Goal: Information Seeking & Learning: Check status

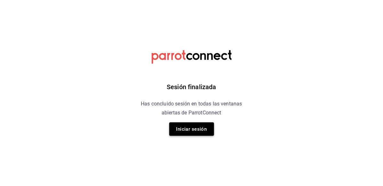
click at [205, 131] on button "Iniciar sesión" at bounding box center [191, 128] width 45 height 13
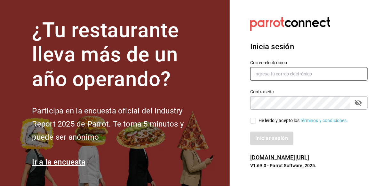
type input "[PERSON_NAME][EMAIL_ADDRESS][PERSON_NAME][DOMAIN_NAME]"
click at [260, 122] on div "He leído y acepto los Términos y condiciones." at bounding box center [303, 120] width 90 height 7
click at [256, 122] on input "He leído y acepto los Términos y condiciones." at bounding box center [253, 121] width 6 height 6
checkbox input "true"
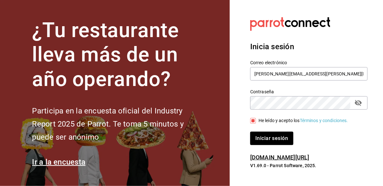
click at [262, 147] on div "Inicia sesión Correo electrónico [PERSON_NAME][EMAIL_ADDRESS][PERSON_NAME][DOMA…" at bounding box center [308, 93] width 117 height 120
click at [266, 141] on button "Iniciar sesión" at bounding box center [271, 138] width 43 height 13
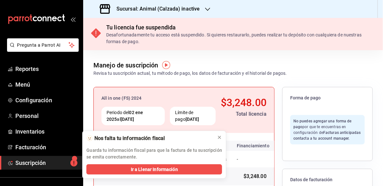
click at [125, 9] on h3 "Sucursal: Animal (Calzada) inactive" at bounding box center [155, 9] width 89 height 8
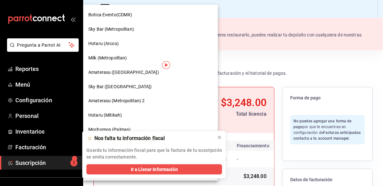
scroll to position [255, 0]
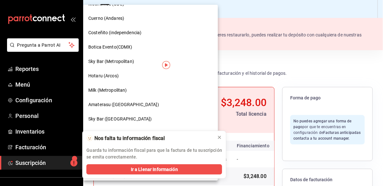
click at [136, 48] on div "Botica Evento(CDMX)" at bounding box center [150, 47] width 124 height 7
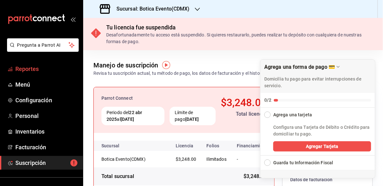
click at [26, 71] on span "Reportes" at bounding box center [46, 69] width 62 height 9
click at [33, 69] on span "Reportes" at bounding box center [46, 69] width 62 height 9
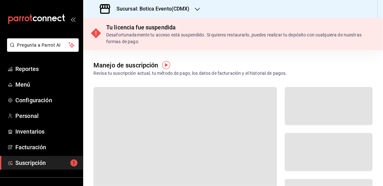
click at [146, 12] on h3 "Sucursal: Botica Evento(CDMX)" at bounding box center [150, 9] width 78 height 8
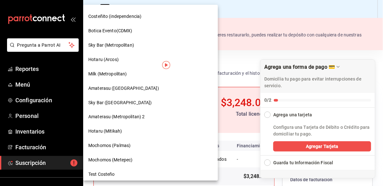
scroll to position [447, 0]
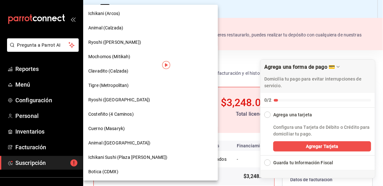
click at [116, 172] on span "Botica (CDMX)" at bounding box center [103, 172] width 30 height 7
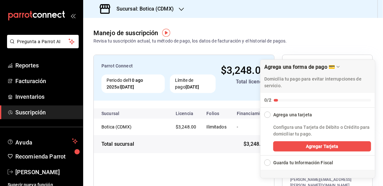
scroll to position [8, 0]
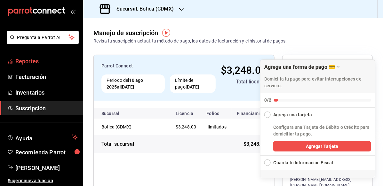
click at [57, 62] on span "Reportes" at bounding box center [46, 61] width 62 height 9
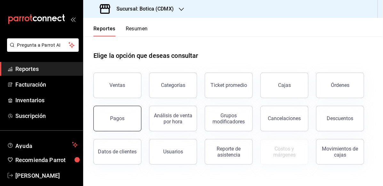
click at [126, 116] on button "Pagos" at bounding box center [117, 119] width 48 height 26
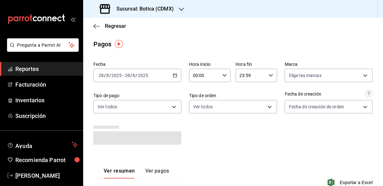
click at [173, 75] on icon "button" at bounding box center [175, 75] width 4 height 4
click at [169, 74] on div "2025-08-28 28 / 8 / 2025 - 2025-08-28 28 / 8 / 2025" at bounding box center [137, 75] width 88 height 13
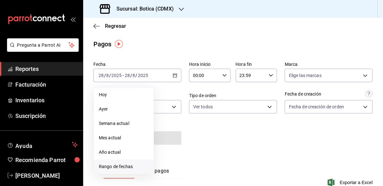
click at [106, 165] on span "Rango de fechas" at bounding box center [124, 166] width 50 height 7
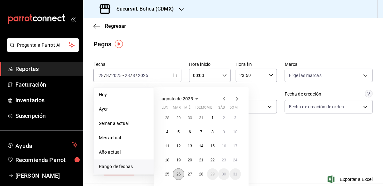
click at [181, 174] on button "26" at bounding box center [178, 175] width 11 height 12
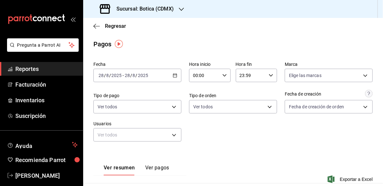
click at [173, 74] on icon "button" at bounding box center [175, 75] width 4 height 4
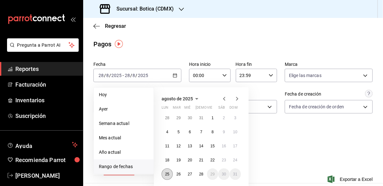
click at [162, 175] on button "25" at bounding box center [166, 175] width 11 height 12
click at [178, 175] on abbr "26" at bounding box center [178, 174] width 4 height 4
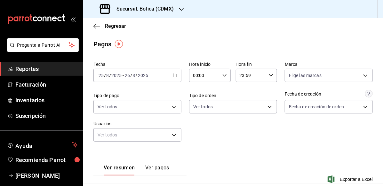
click at [210, 78] on input "00:00" at bounding box center [204, 75] width 31 height 13
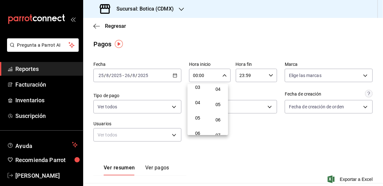
scroll to position [64, 0]
click at [197, 104] on span "05" at bounding box center [197, 104] width 10 height 5
type input "05:00"
click at [221, 90] on span "00" at bounding box center [218, 91] width 10 height 5
click at [268, 75] on div at bounding box center [191, 93] width 383 height 186
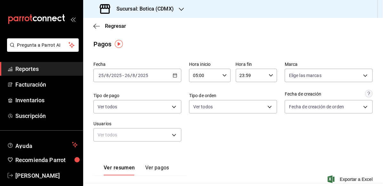
click at [269, 75] on icon "button" at bounding box center [271, 75] width 4 height 4
click at [242, 106] on span "05" at bounding box center [243, 105] width 10 height 5
click at [263, 87] on button "00" at bounding box center [264, 91] width 18 height 13
type input "05:00"
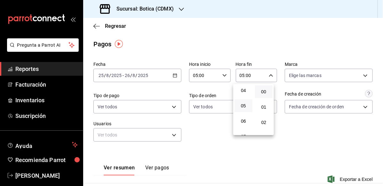
click at [353, 136] on div at bounding box center [191, 93] width 383 height 186
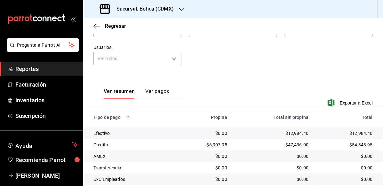
scroll to position [35, 0]
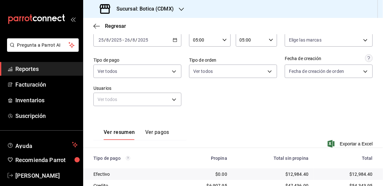
click at [164, 40] on div "2025-08-25 25 / 8 / 2025 - 2025-08-26 26 / 8 / 2025" at bounding box center [137, 39] width 88 height 13
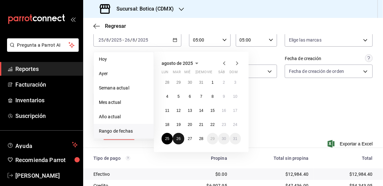
click at [182, 139] on button "26" at bounding box center [178, 139] width 11 height 12
click at [193, 138] on button "27" at bounding box center [189, 139] width 11 height 12
type input "00:00"
type input "23:59"
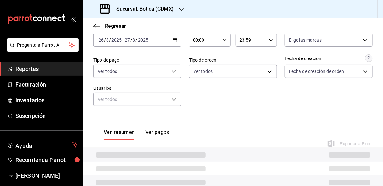
click at [211, 38] on input "00:00" at bounding box center [204, 40] width 31 height 13
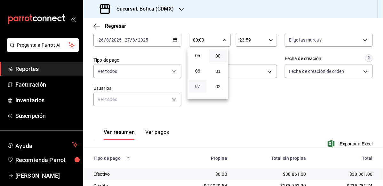
scroll to position [64, 0]
click at [199, 67] on span "05" at bounding box center [197, 68] width 10 height 5
type input "05:00"
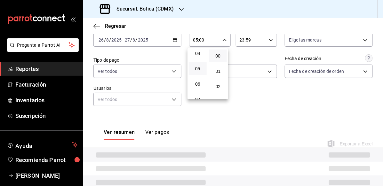
click at [219, 53] on span "00" at bounding box center [218, 55] width 10 height 5
click at [265, 37] on div at bounding box center [191, 93] width 383 height 186
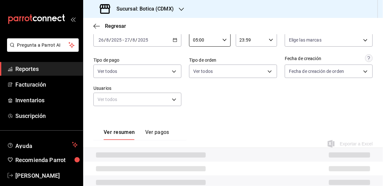
click at [266, 42] on div "23:59 Hora fin" at bounding box center [257, 39] width 42 height 13
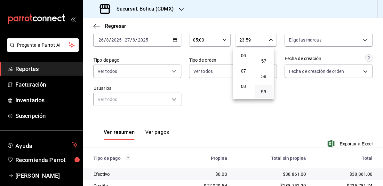
scroll to position [63, 0]
click at [242, 69] on span "05" at bounding box center [243, 69] width 10 height 5
click at [263, 57] on span "00" at bounding box center [264, 55] width 10 height 5
type input "05:00"
click at [203, 97] on div at bounding box center [191, 93] width 383 height 186
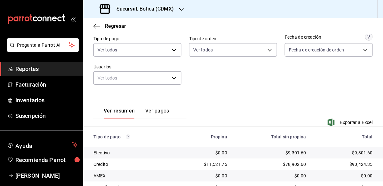
scroll to position [131, 0]
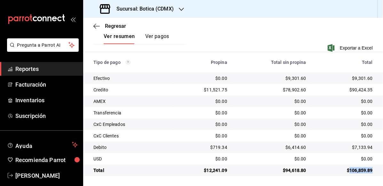
drag, startPoint x: 344, startPoint y: 166, endPoint x: 374, endPoint y: 167, distance: 29.8
click at [374, 167] on td "$106,859.89" at bounding box center [347, 171] width 72 height 12
click at [221, 30] on div "Regresar" at bounding box center [233, 26] width 300 height 16
